Goal: Task Accomplishment & Management: Use online tool/utility

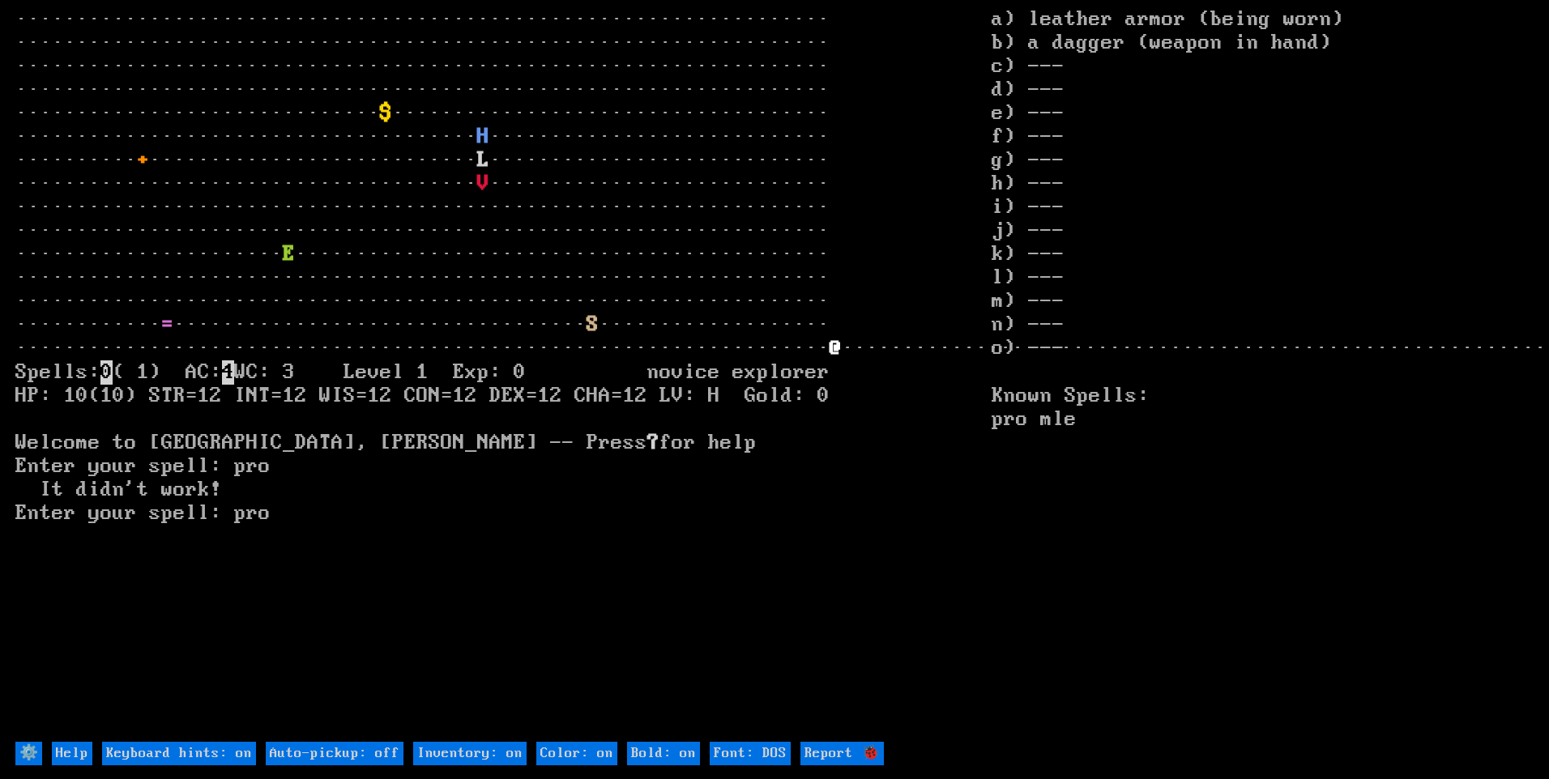
click at [388, 744] on off "Auto-pickup: off" at bounding box center [335, 753] width 138 height 23
type off "Auto-pickup: on"
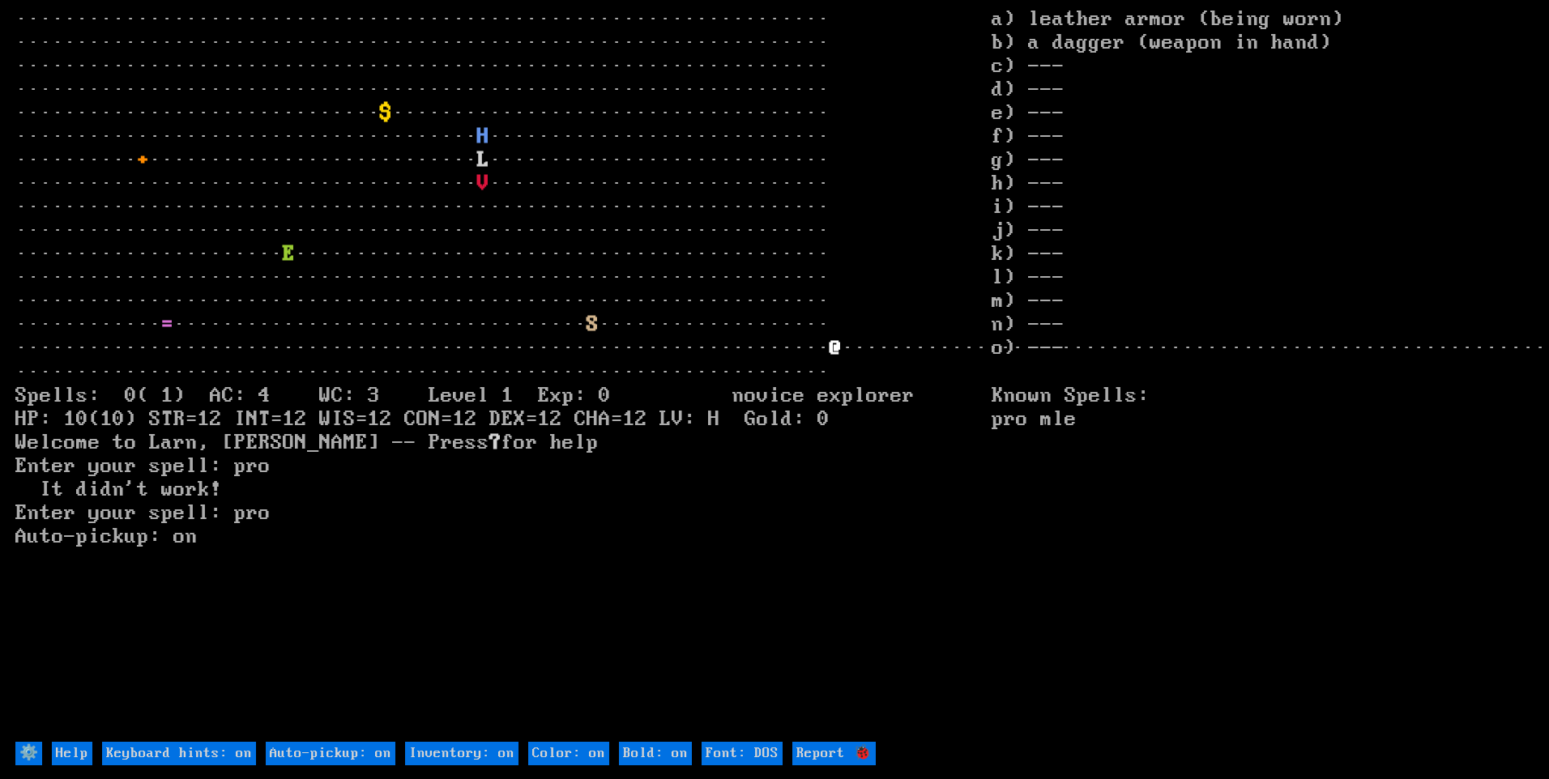
click at [462, 751] on on "Inventory: on" at bounding box center [461, 753] width 113 height 23
type on "Inventory: off"
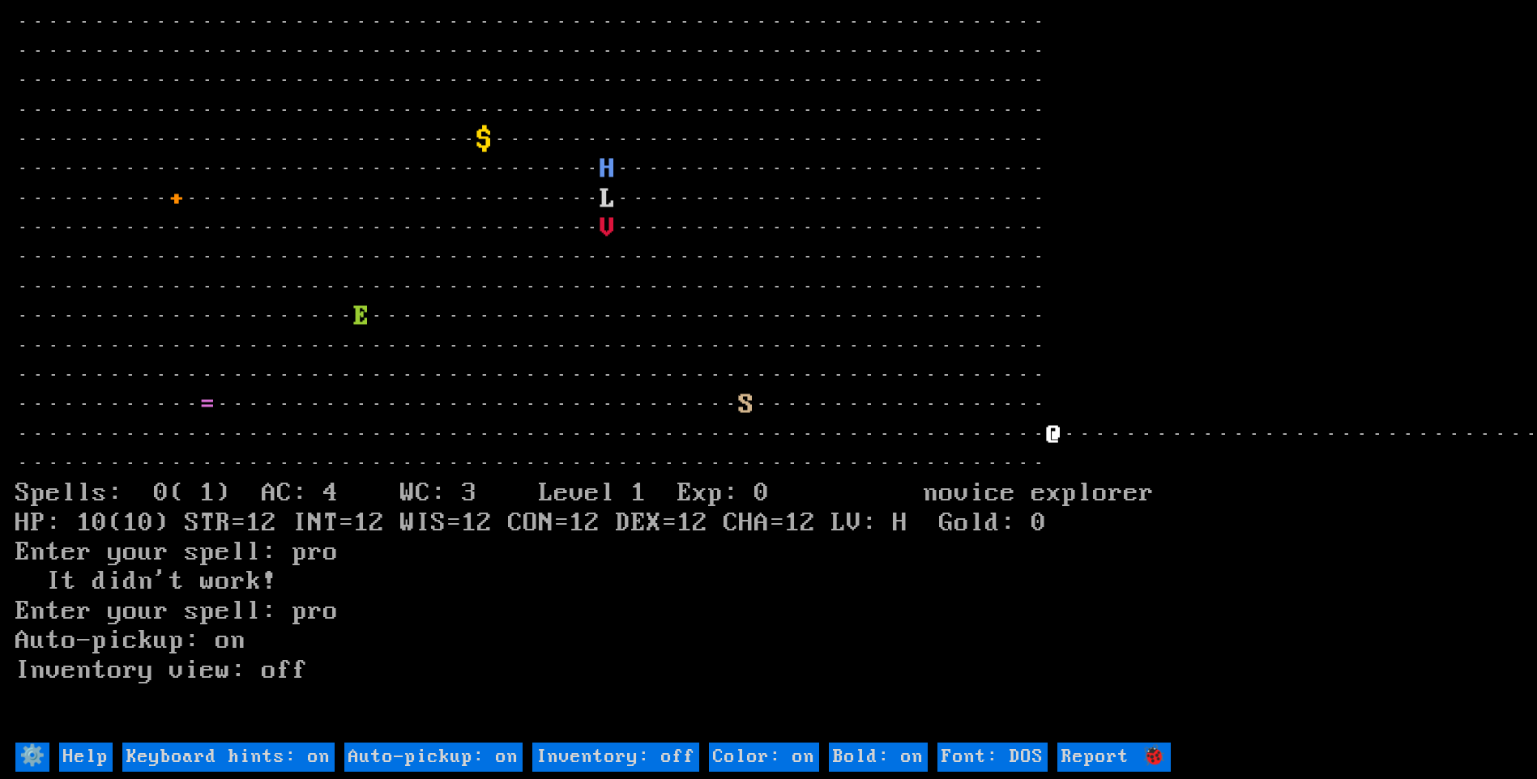
click at [1019, 753] on DOS "Font: DOS" at bounding box center [992, 757] width 110 height 29
type DOS "Font: modern"
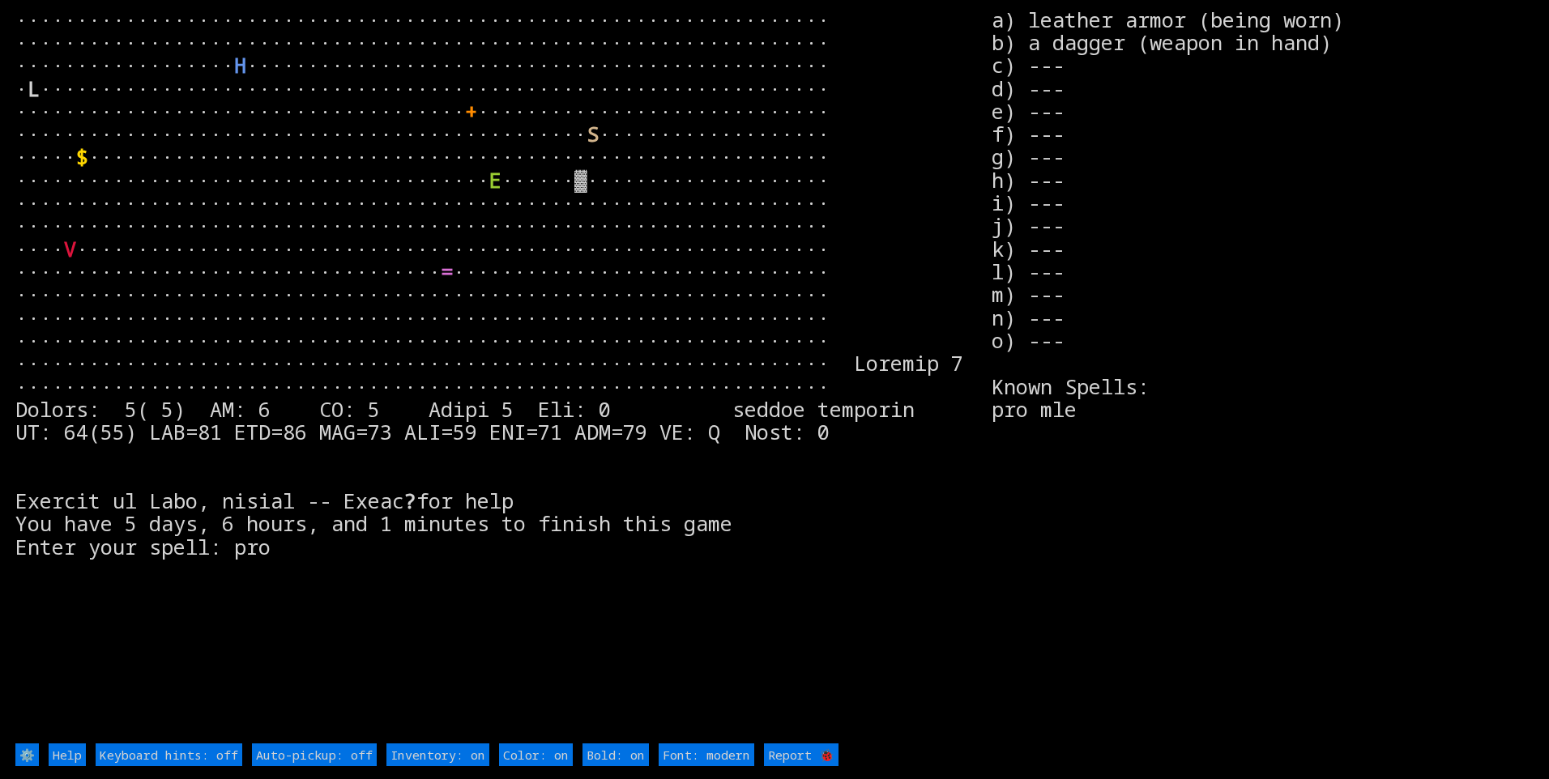
click at [361, 753] on off "Auto-pickup: off" at bounding box center [314, 755] width 125 height 23
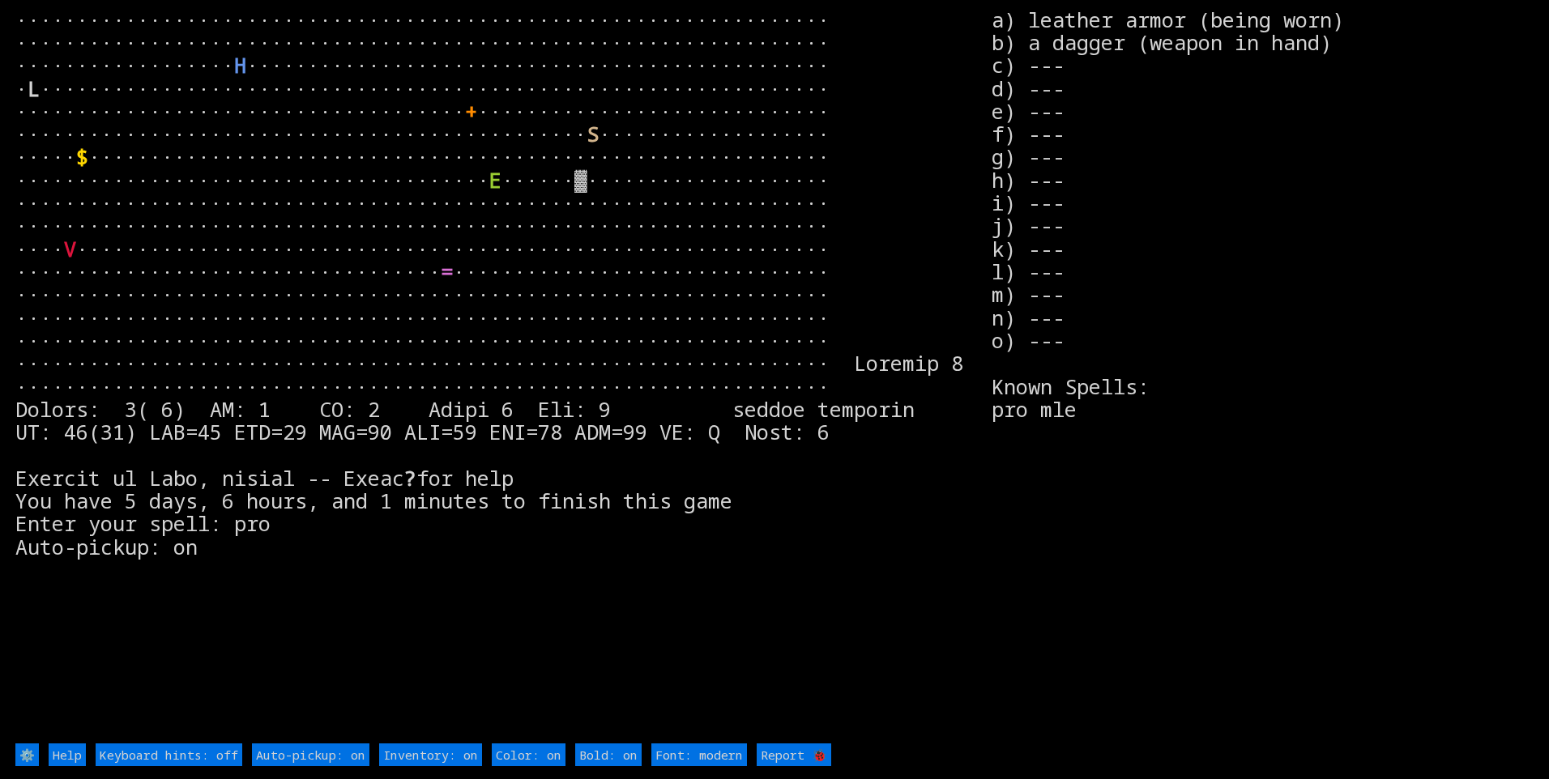
click at [411, 750] on on "Inventory: on" at bounding box center [430, 755] width 103 height 23
type on "Inventory: off"
